Goal: Find specific page/section: Find specific page/section

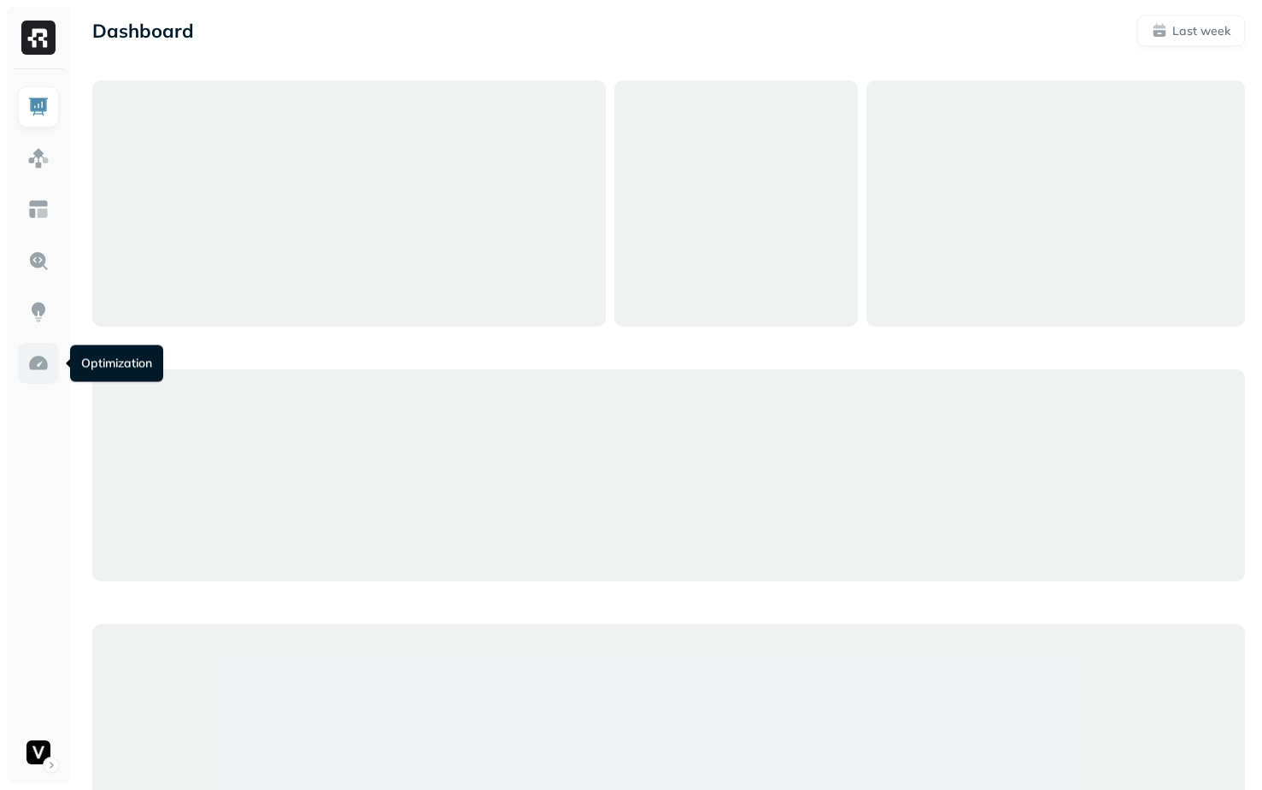
click at [34, 364] on img at bounding box center [38, 363] width 22 height 22
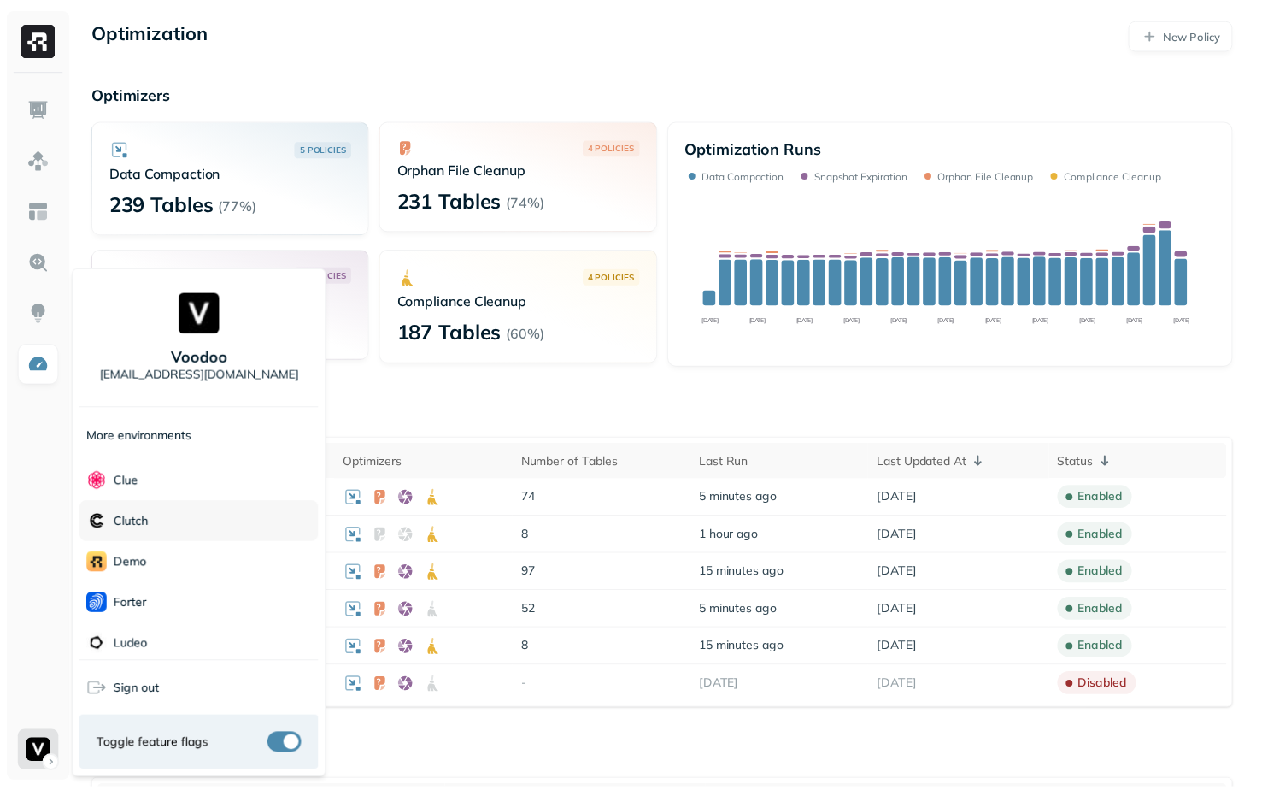
scroll to position [40, 0]
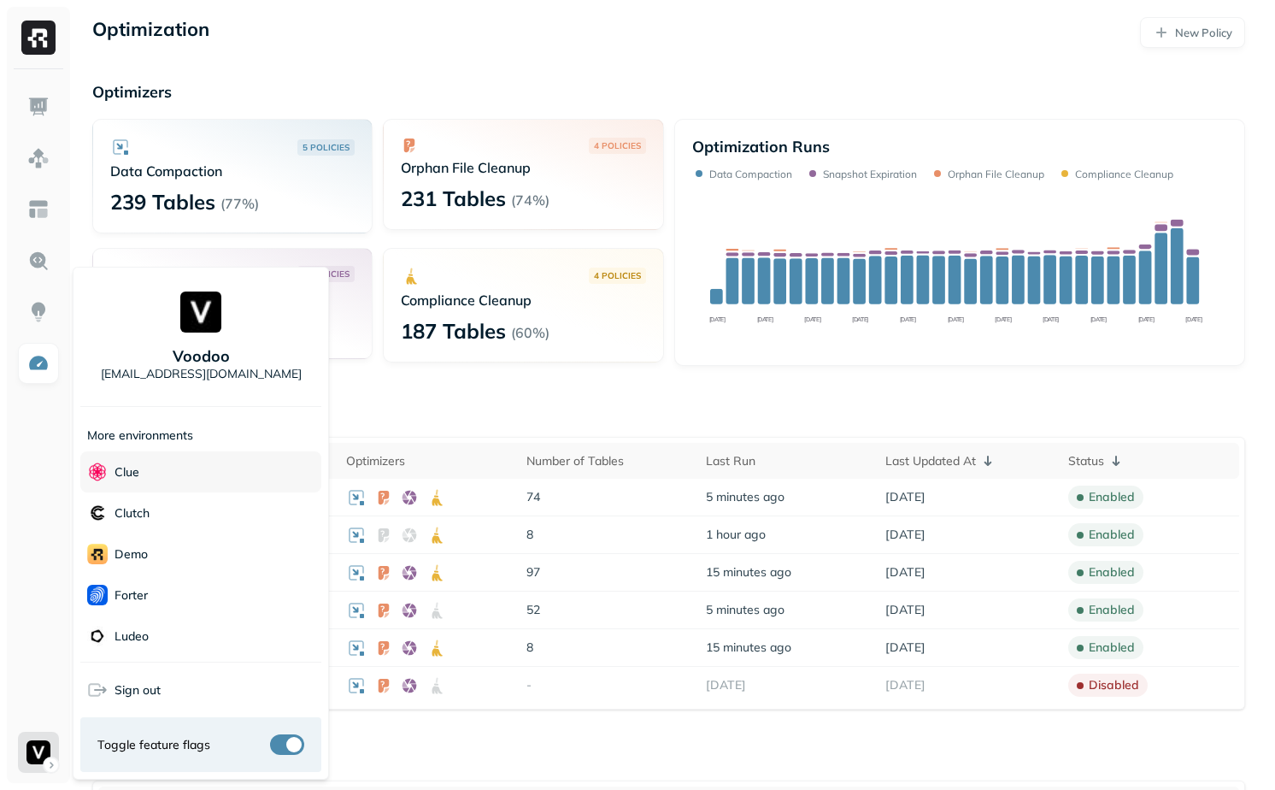
click at [162, 473] on div "Clue" at bounding box center [200, 471] width 241 height 41
